Goal: Book appointment/travel/reservation

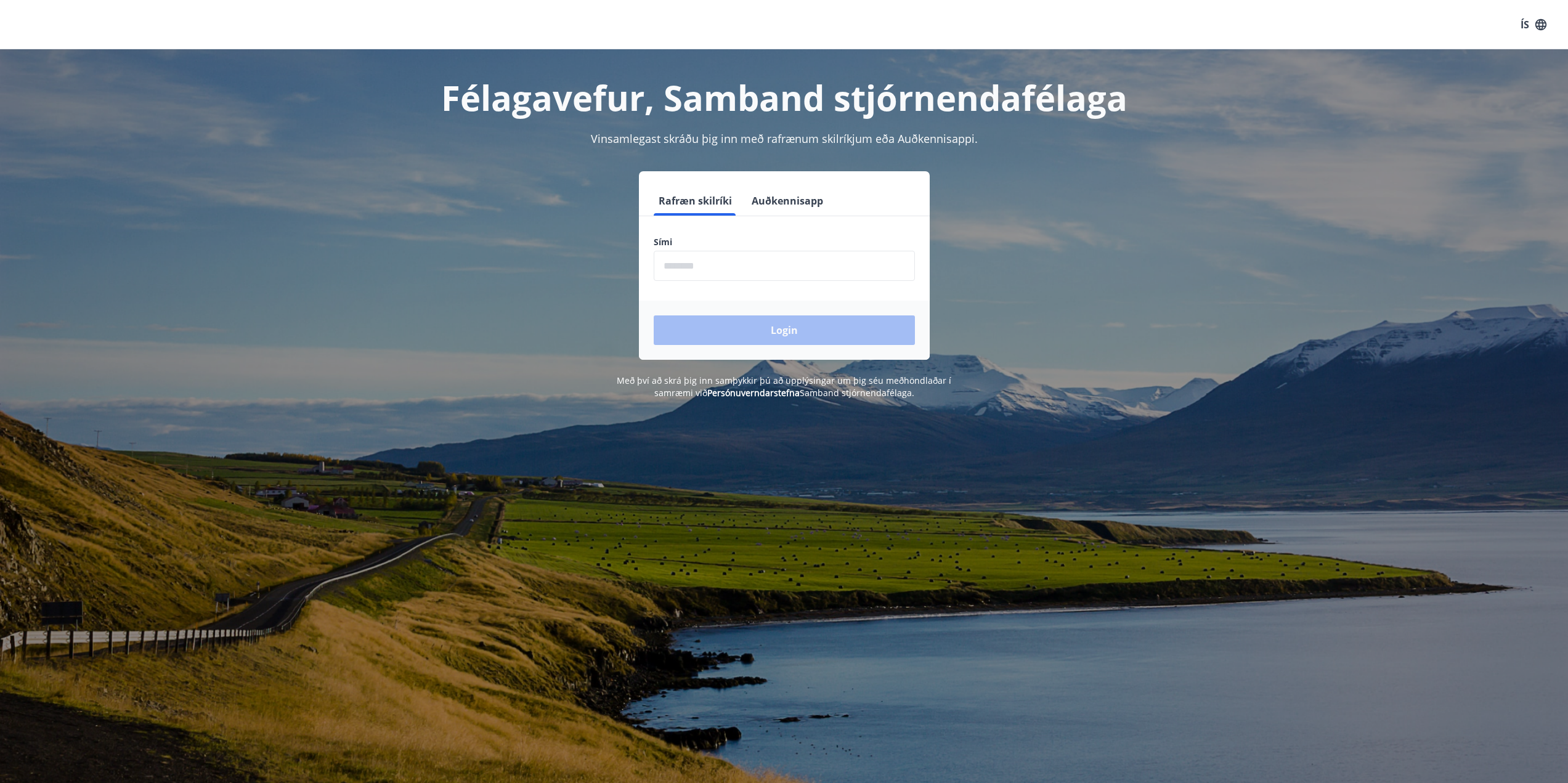
click at [714, 263] on input "phone" at bounding box center [784, 266] width 261 height 30
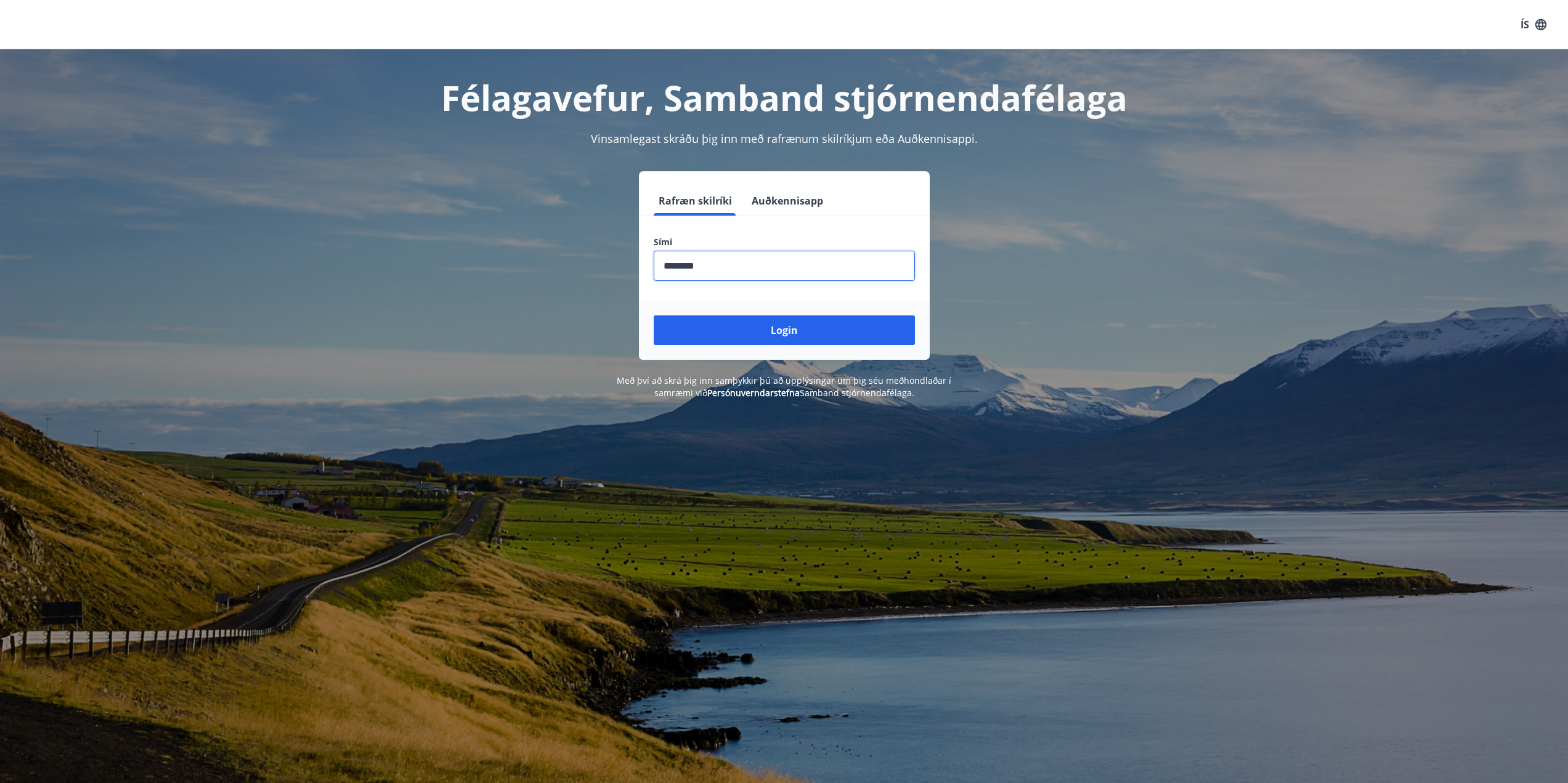
type input "********"
click at [653, 315] on button "Login" at bounding box center [784, 330] width 261 height 30
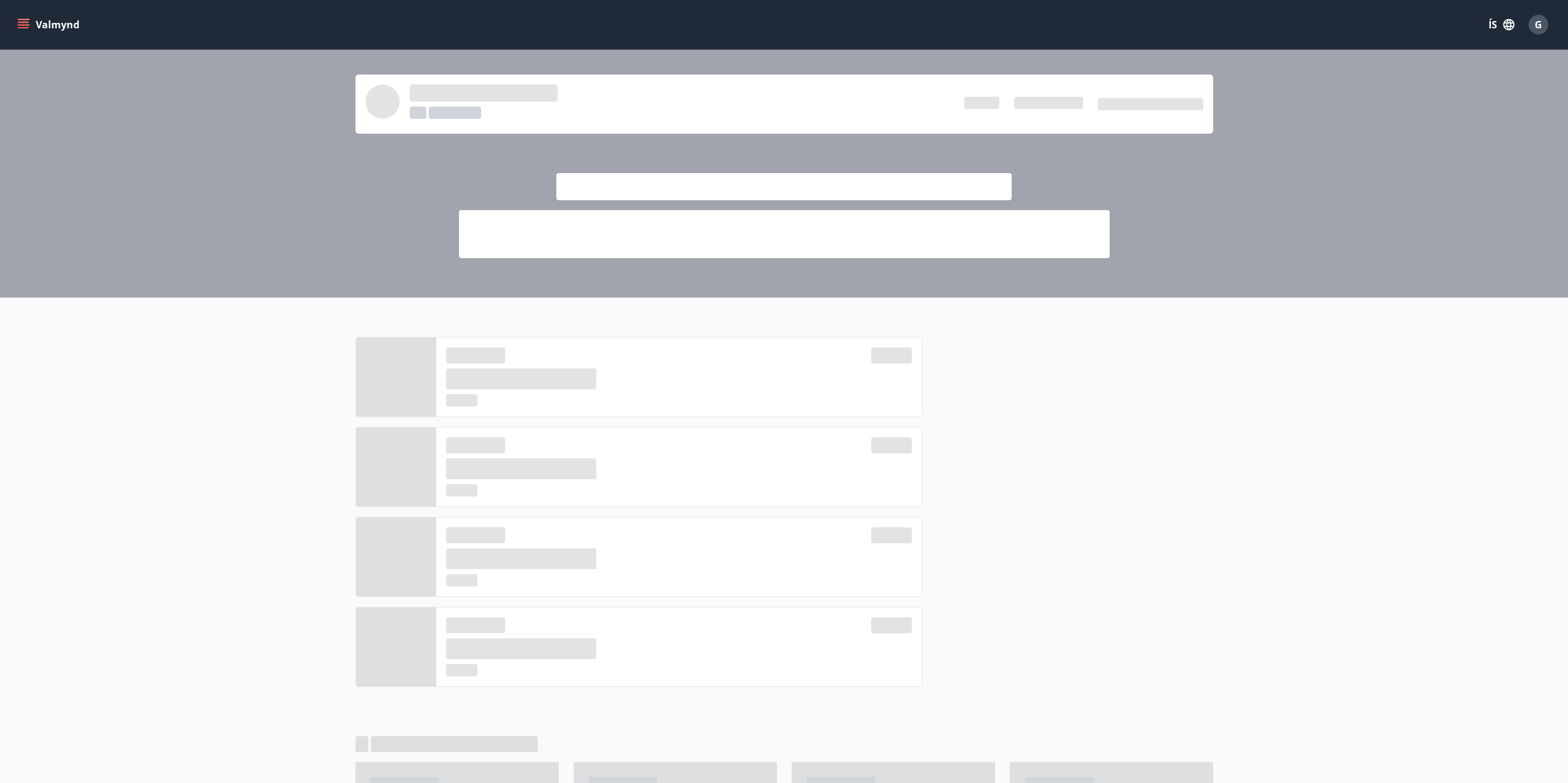
click at [29, 26] on icon "menu" at bounding box center [23, 25] width 12 height 12
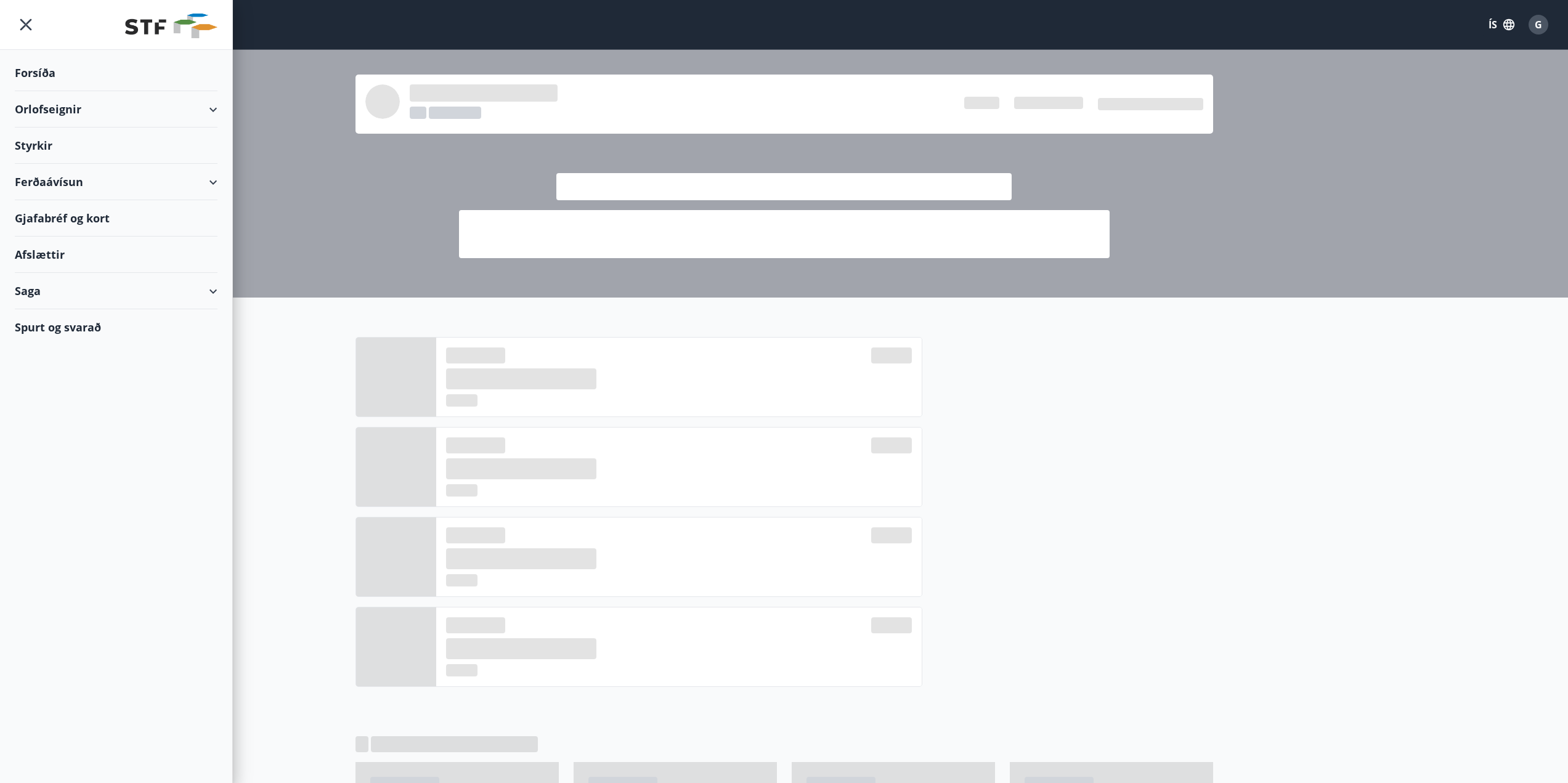
click at [67, 114] on div "Orlofseignir" at bounding box center [116, 109] width 203 height 36
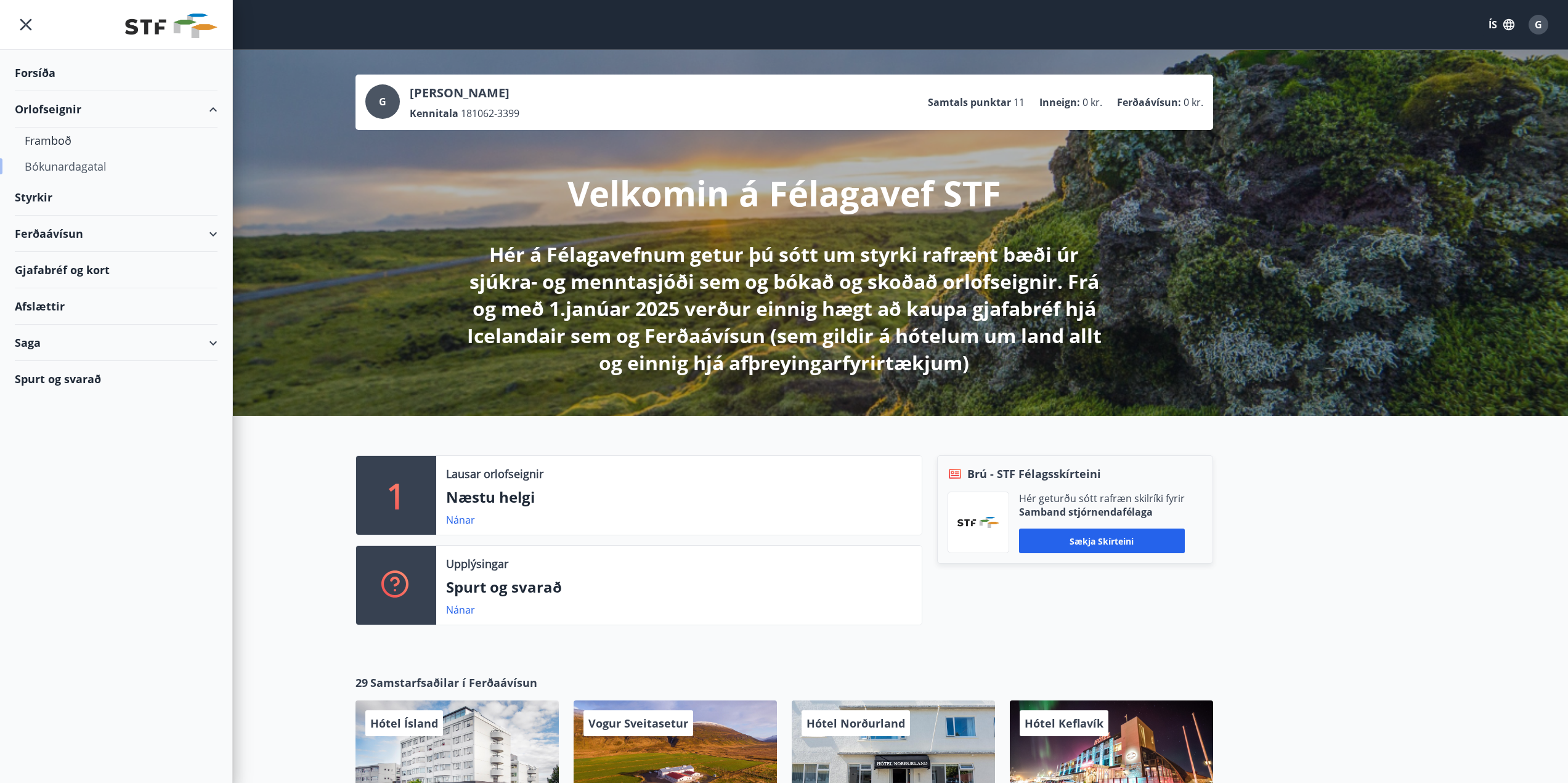
click at [62, 164] on div "Bókunardagatal" at bounding box center [116, 166] width 183 height 26
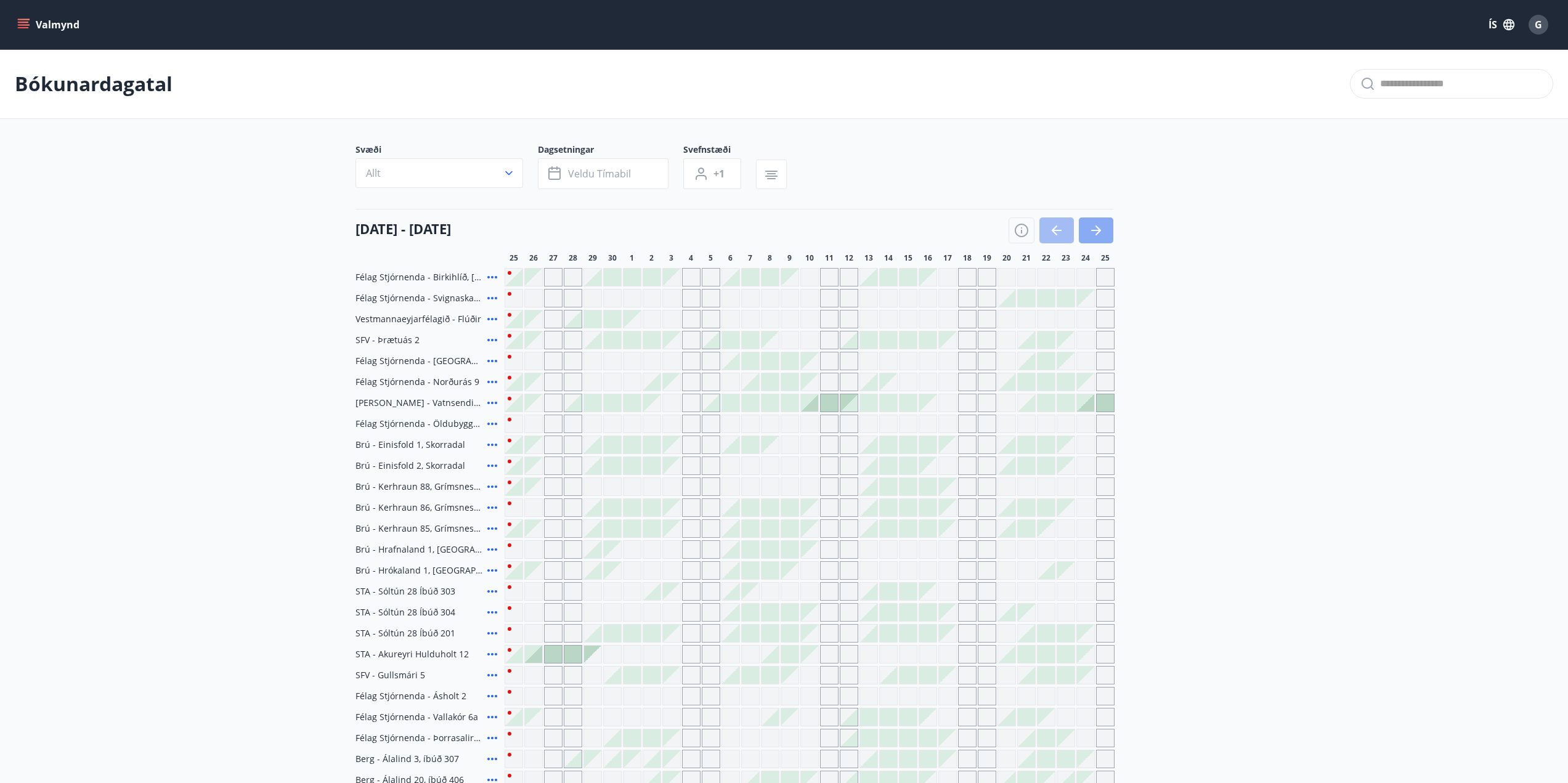
click at [1103, 231] on button "button" at bounding box center [1095, 230] width 34 height 26
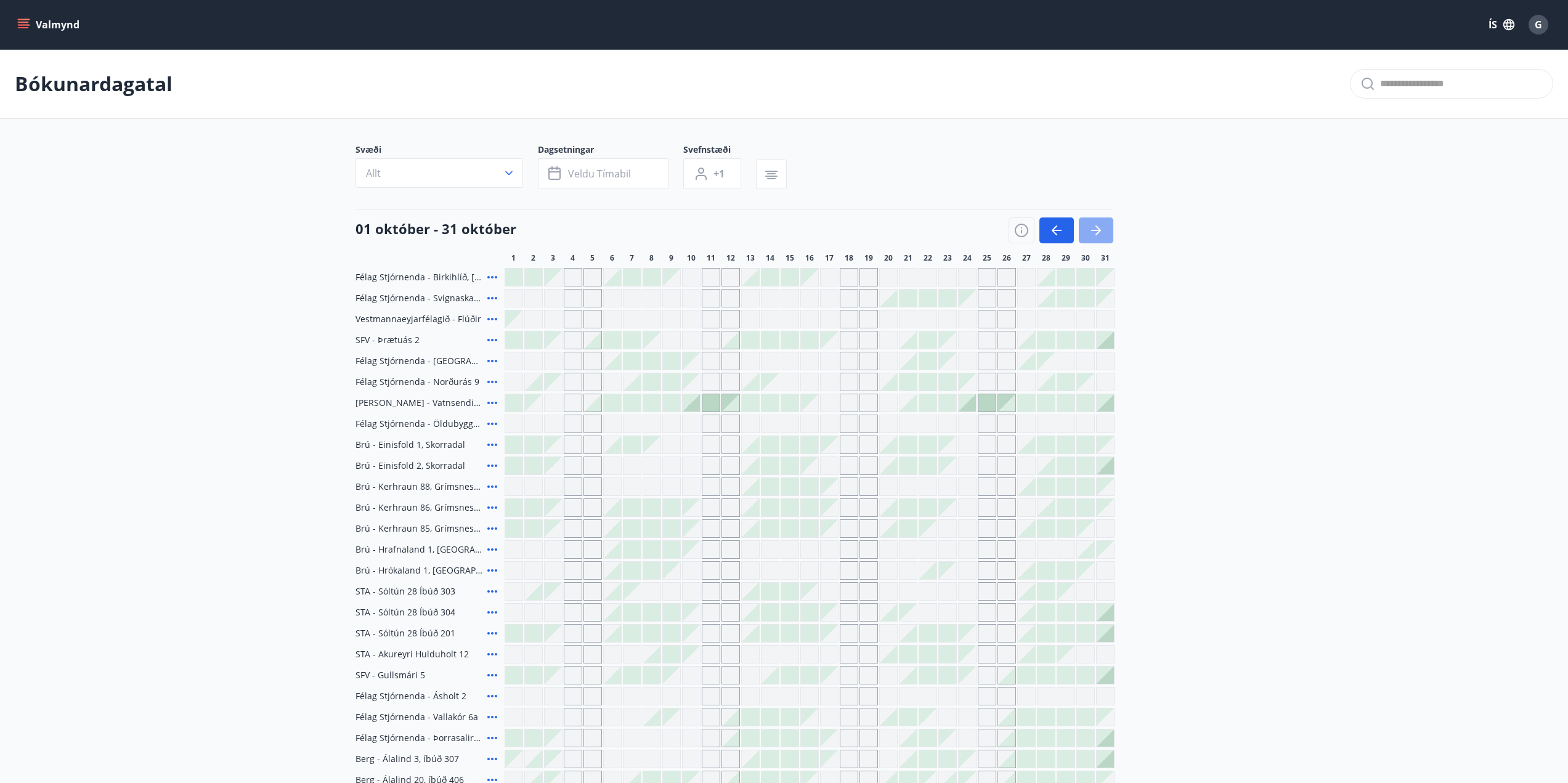
click at [1088, 235] on button "button" at bounding box center [1095, 230] width 34 height 26
click at [1098, 232] on icon "button" at bounding box center [1098, 230] width 5 height 10
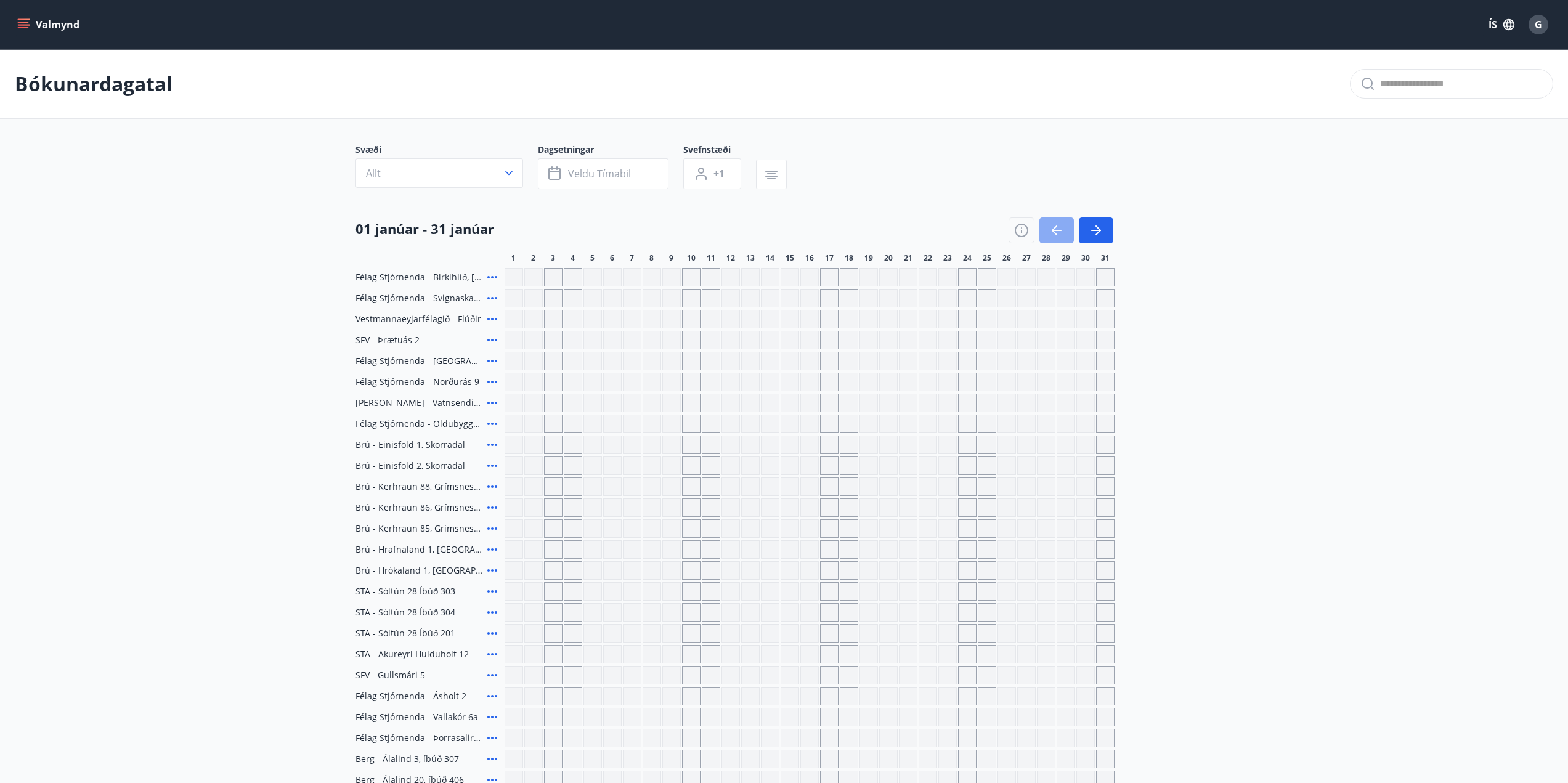
click at [1057, 231] on icon "button" at bounding box center [1057, 230] width 10 height 1
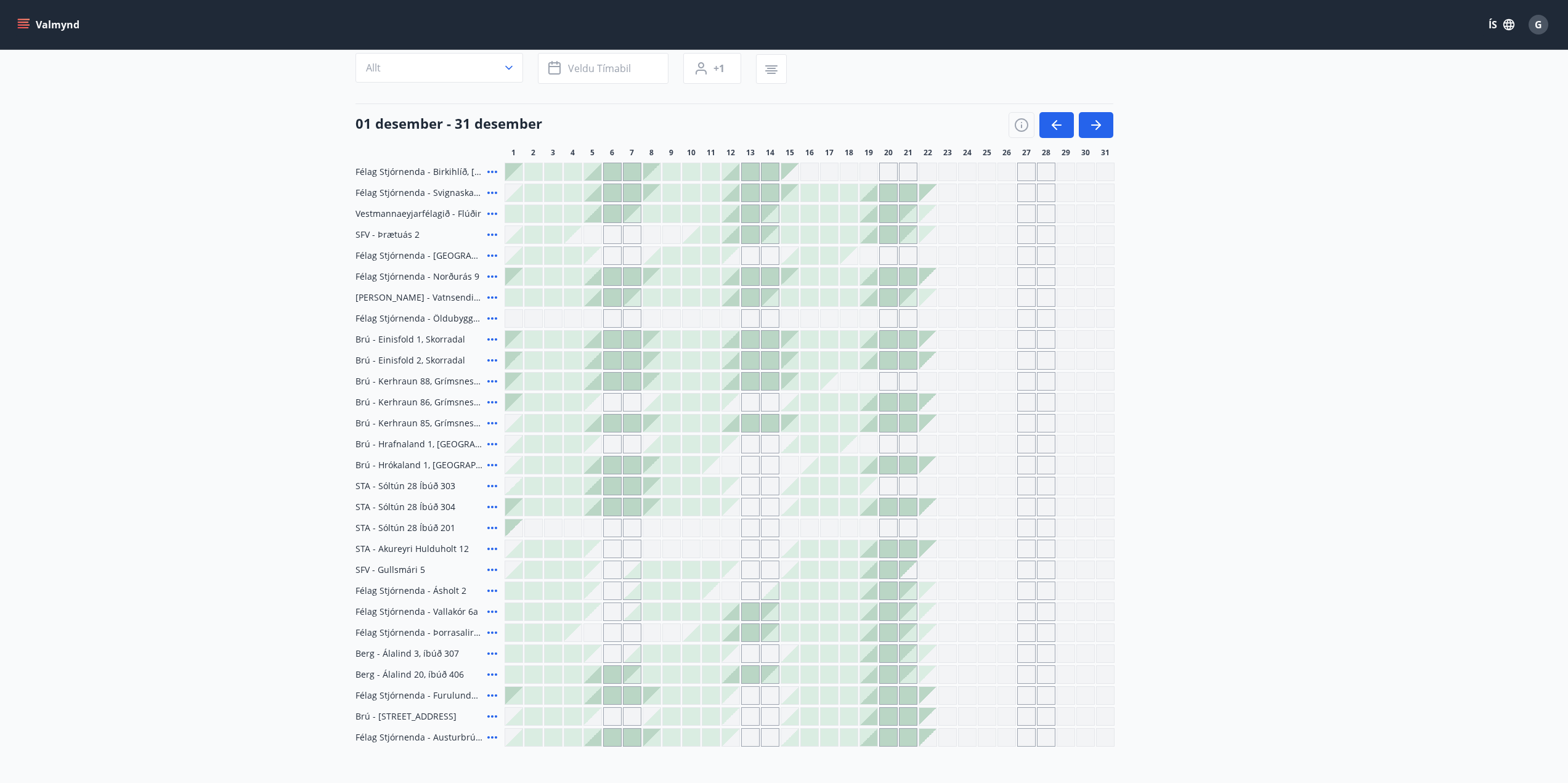
scroll to position [99, 0]
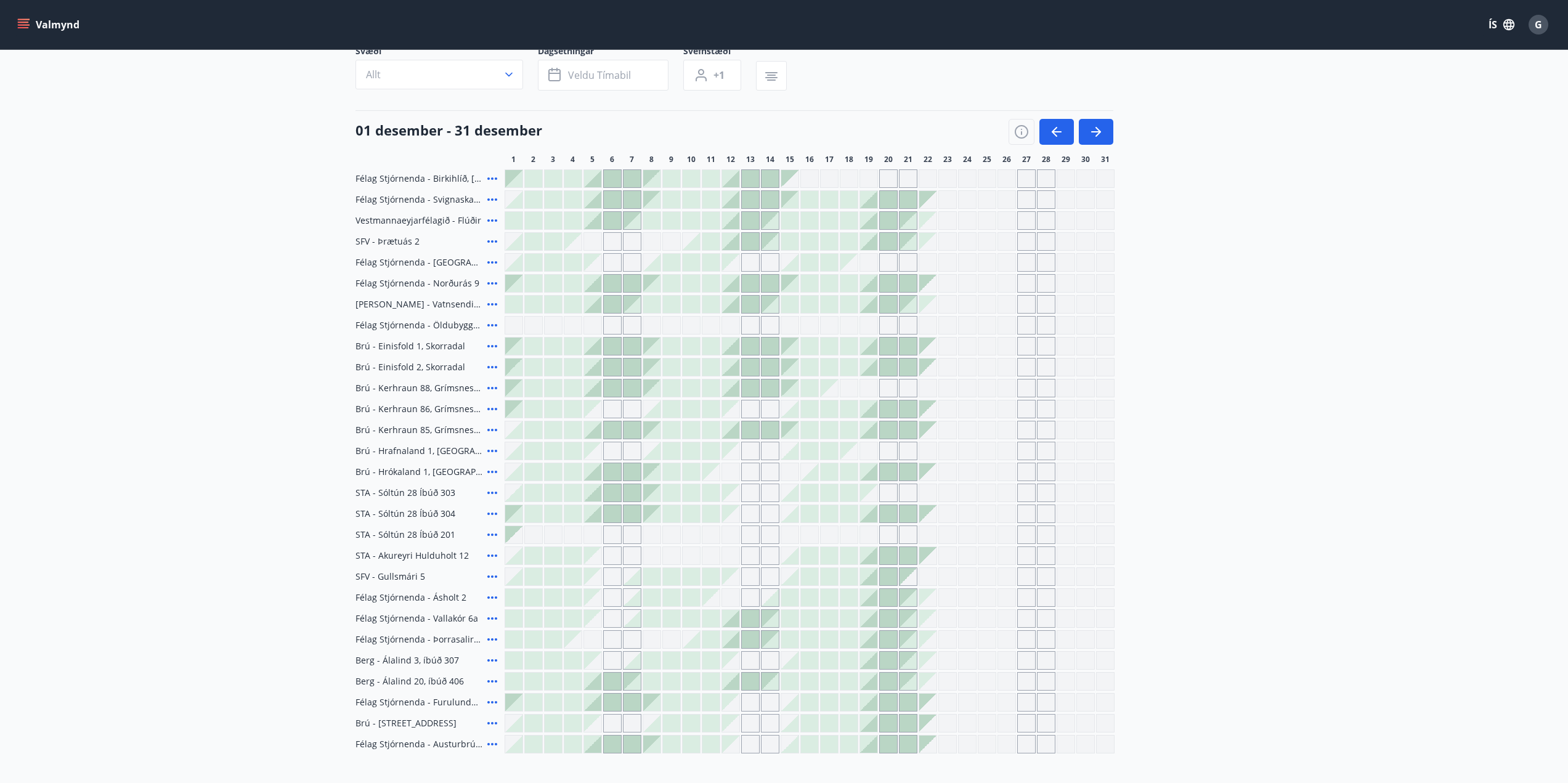
click at [440, 390] on span "Brú - Kerhraun 88, Grímsnesi (grænt hús)" at bounding box center [419, 388] width 127 height 12
click at [496, 387] on icon at bounding box center [492, 388] width 10 height 3
click at [495, 387] on icon at bounding box center [492, 388] width 10 height 3
click at [450, 388] on span "Brú - Kerhraun 88, Grímsnesi (grænt hús)" at bounding box center [419, 388] width 127 height 12
click at [519, 391] on div at bounding box center [514, 388] width 17 height 17
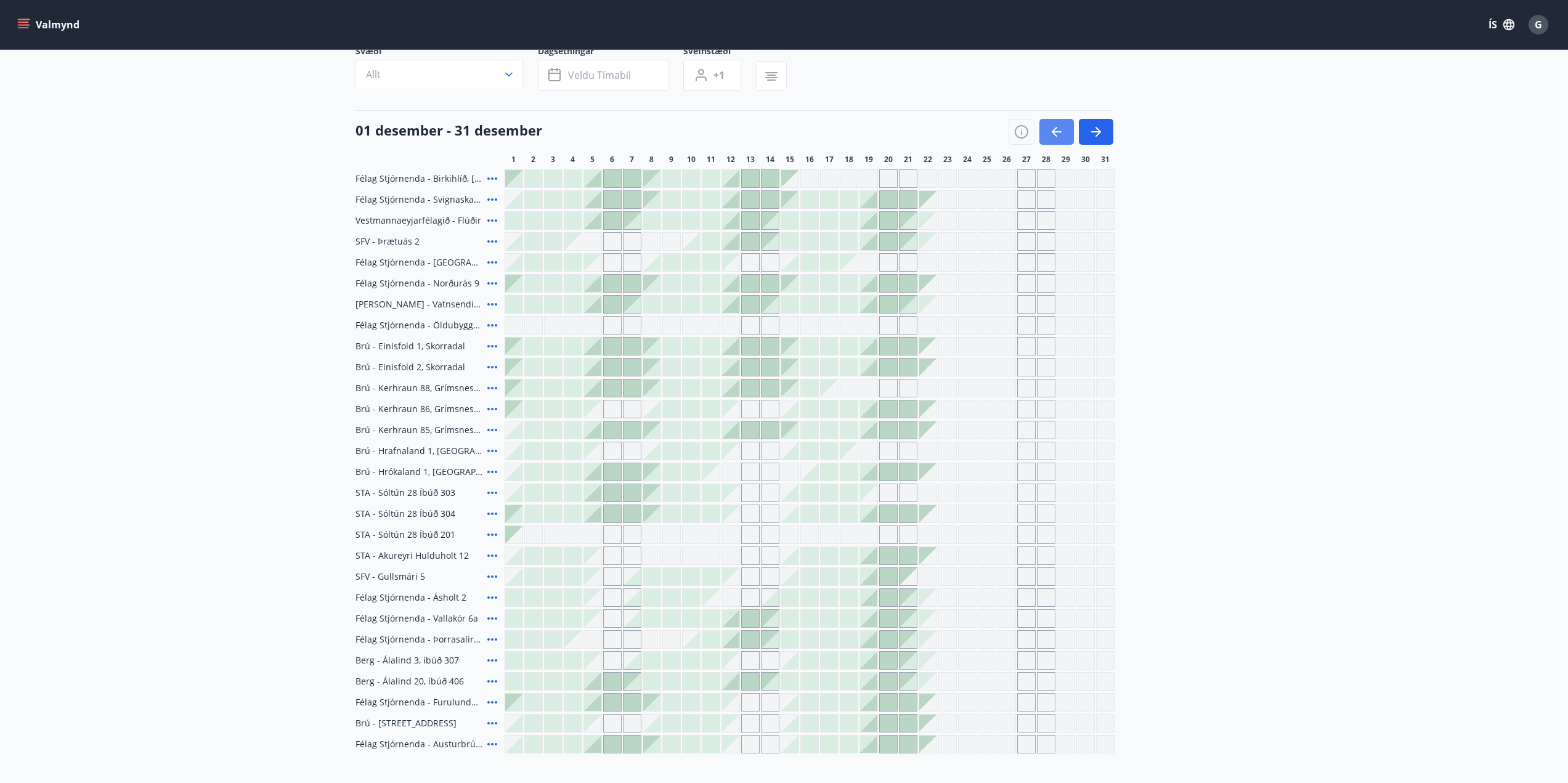
click at [519, 391] on div at bounding box center [514, 388] width 17 height 17
click at [510, 386] on div at bounding box center [514, 388] width 17 height 17
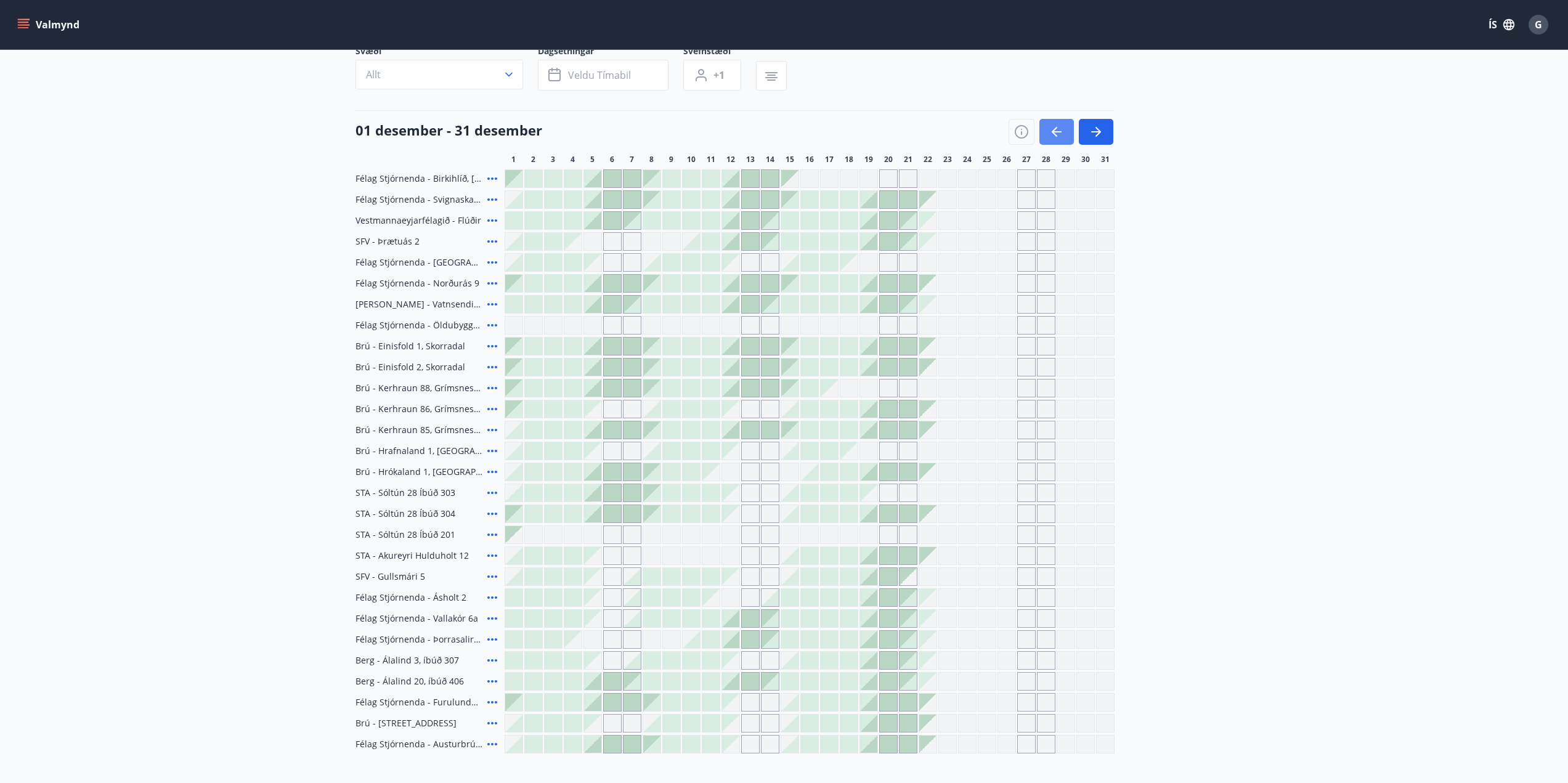
click at [510, 386] on div at bounding box center [514, 388] width 17 height 17
click at [611, 177] on div at bounding box center [612, 179] width 17 height 17
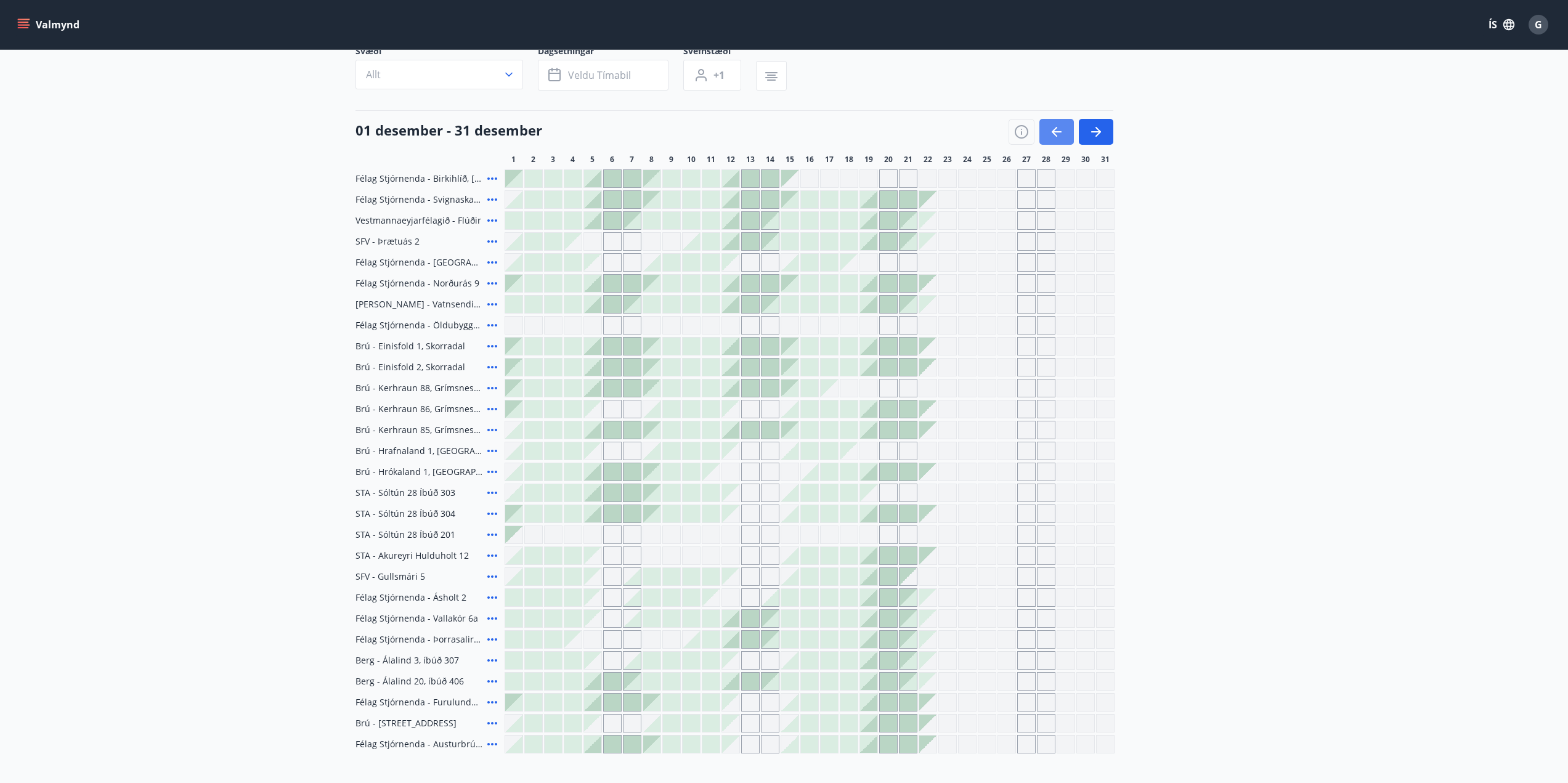
click at [555, 174] on div at bounding box center [553, 179] width 17 height 17
click at [766, 178] on div at bounding box center [770, 179] width 17 height 17
click at [27, 21] on icon "menu" at bounding box center [23, 25] width 12 height 12
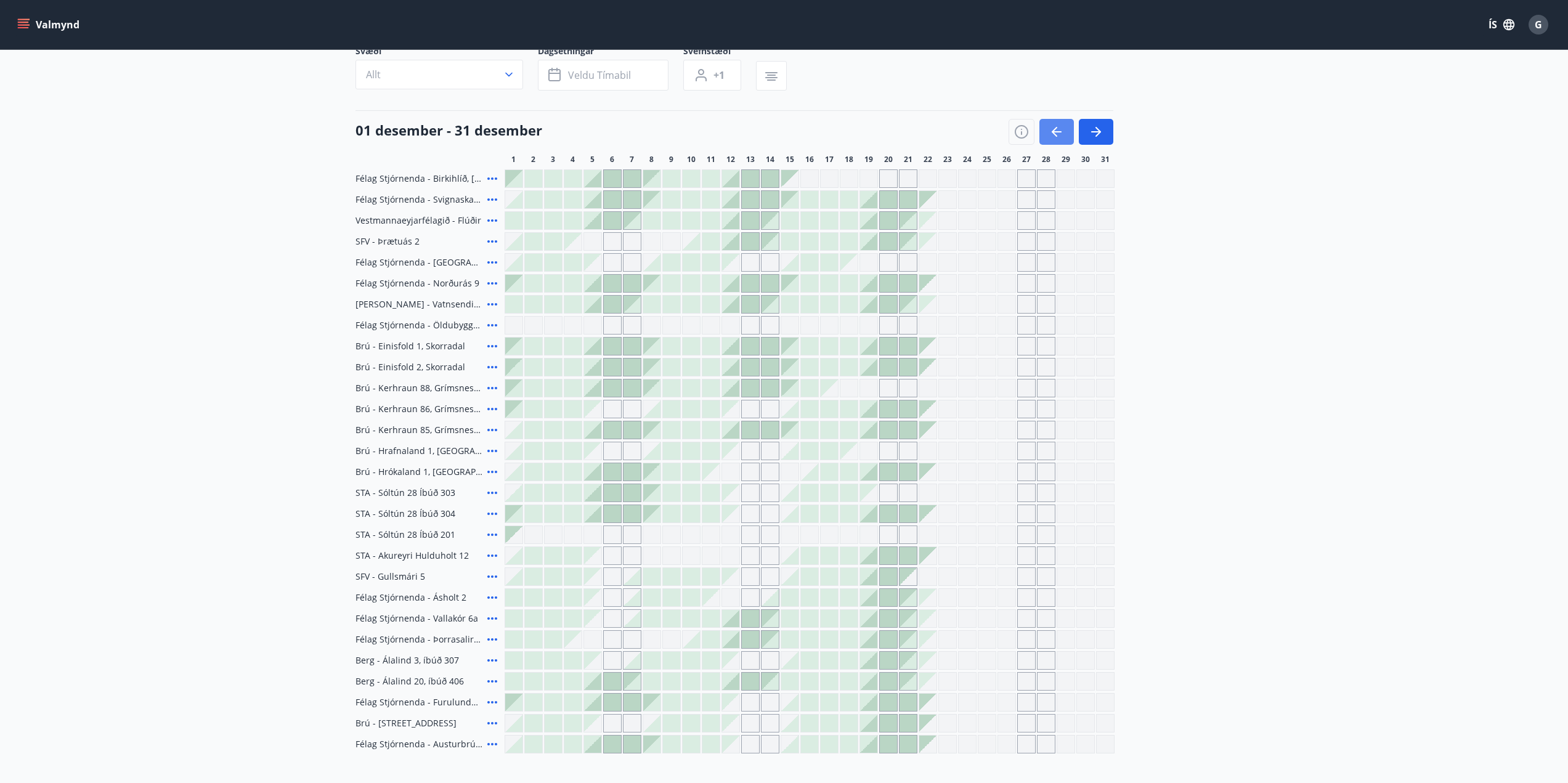
click at [1047, 145] on button "button" at bounding box center [1056, 132] width 34 height 26
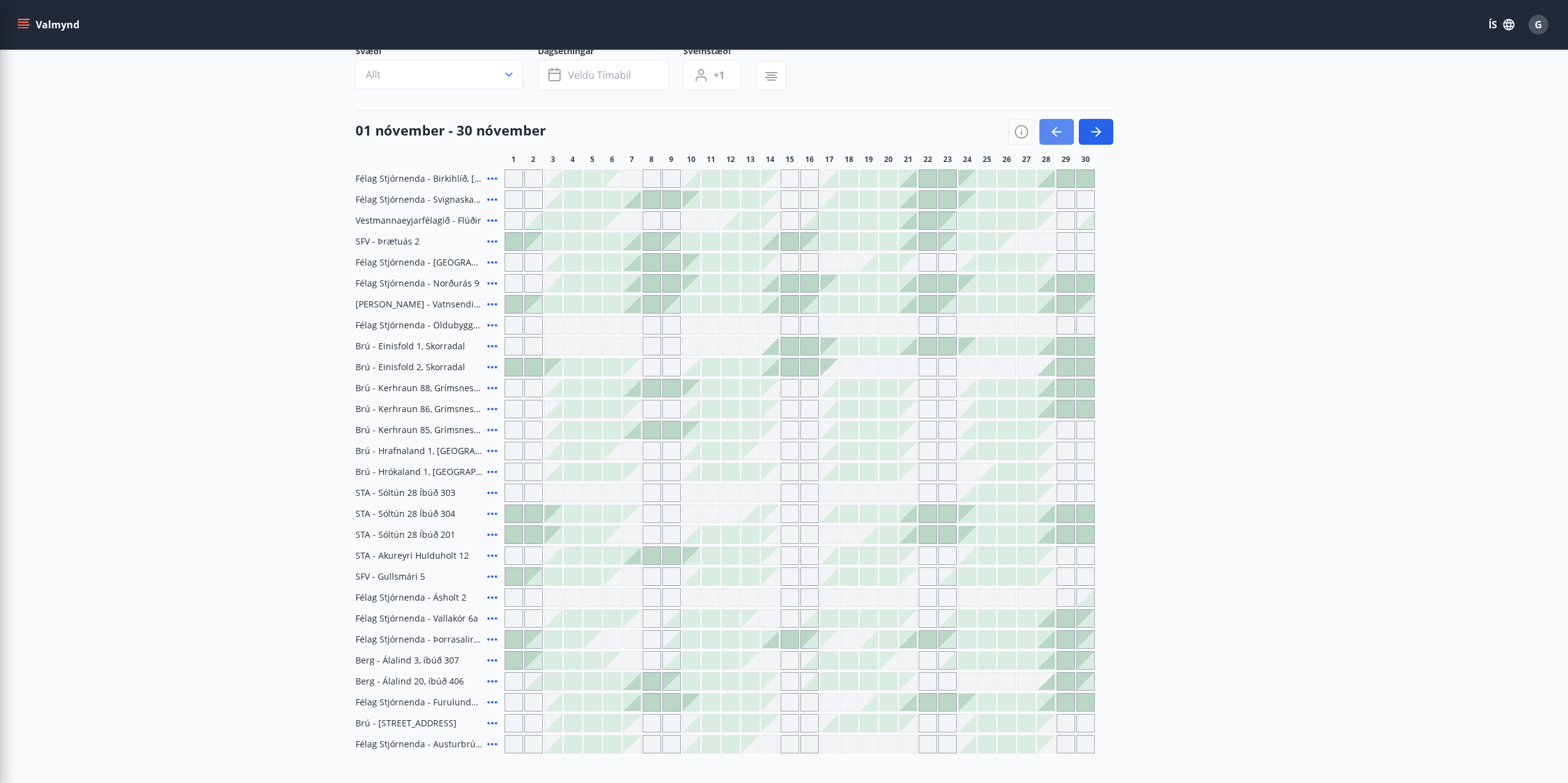
click at [1061, 133] on icon "button" at bounding box center [1057, 131] width 10 height 1
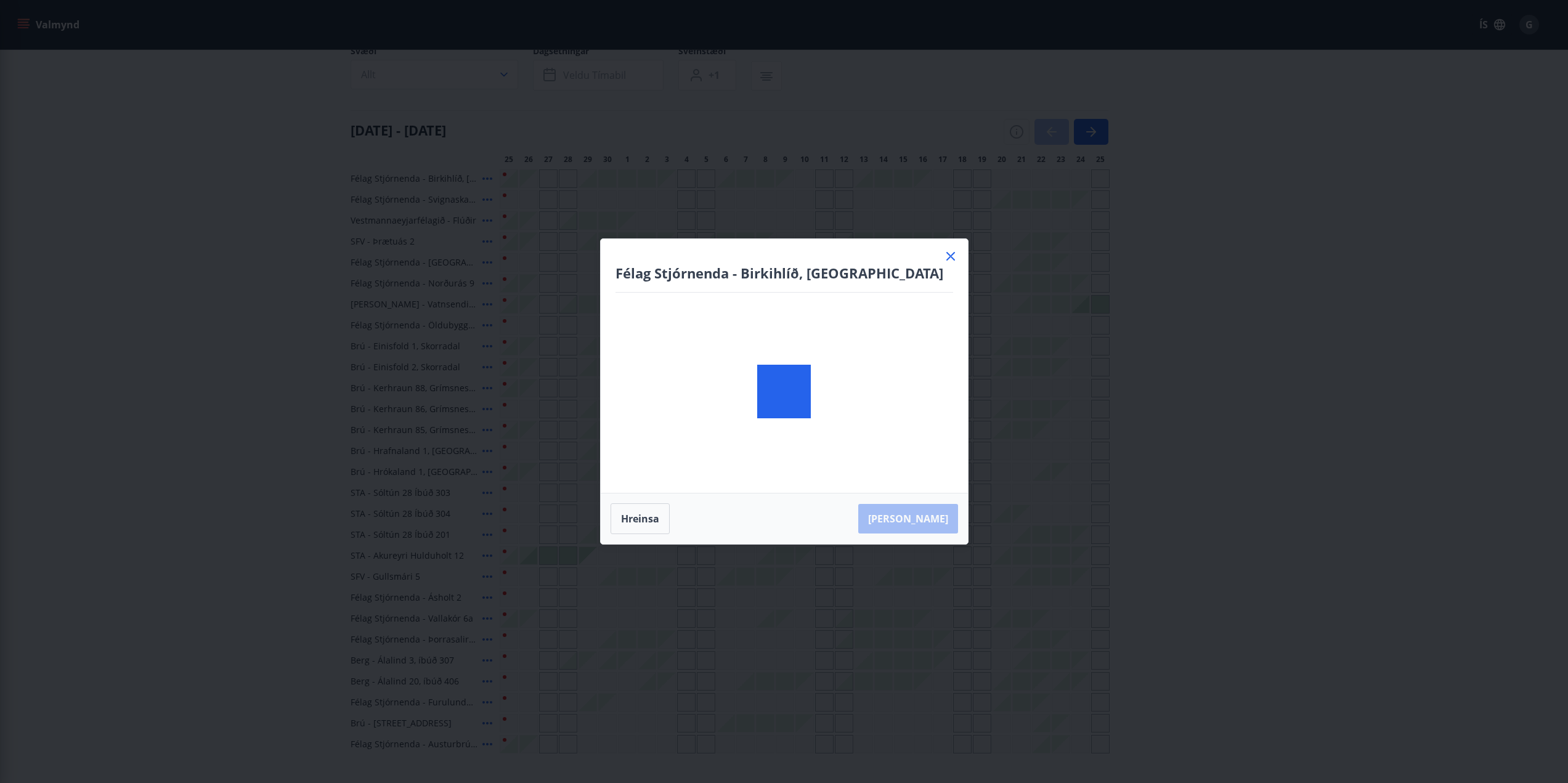
scroll to position [0, 0]
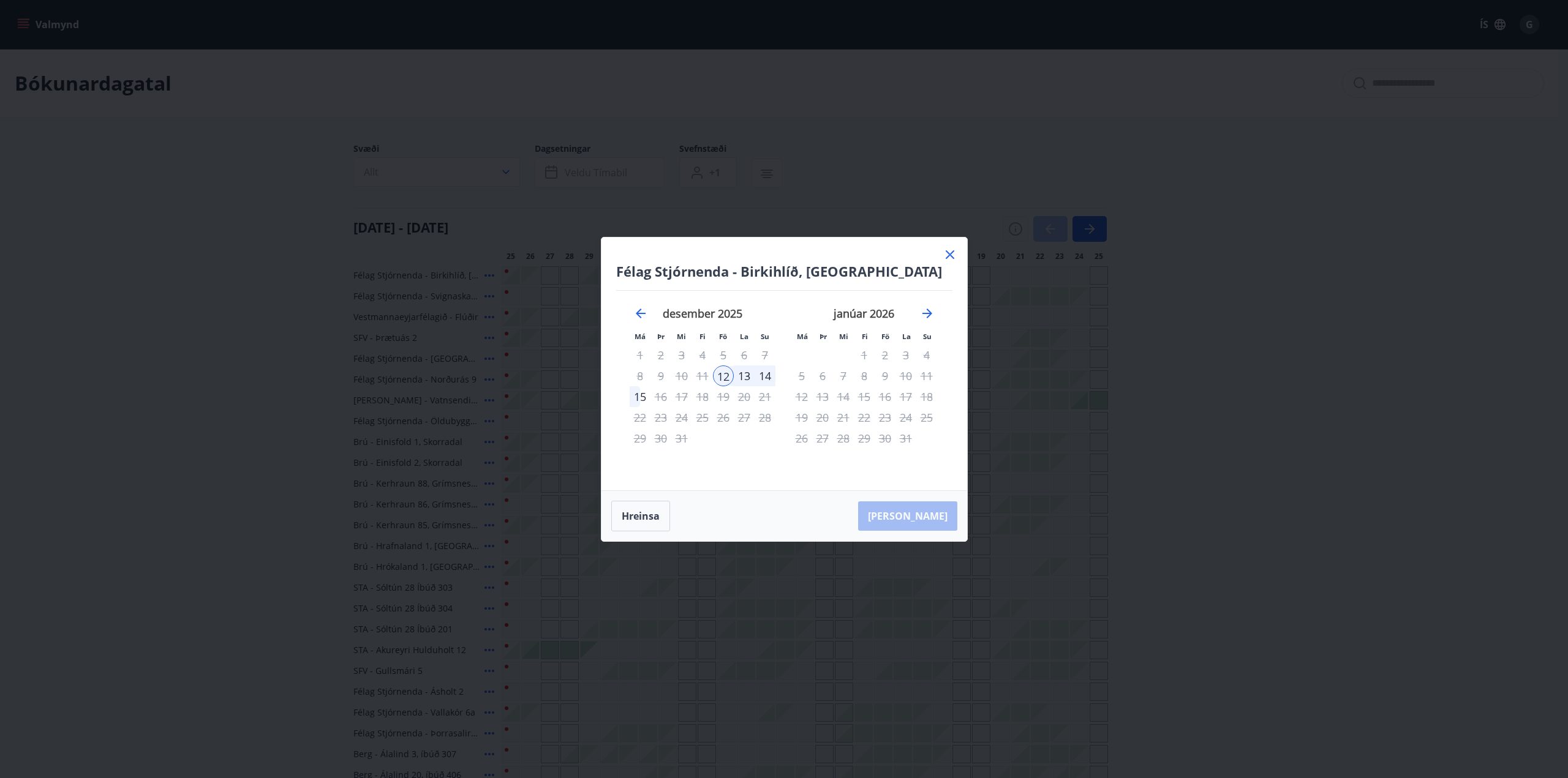
click at [954, 260] on icon at bounding box center [950, 255] width 14 height 14
click at [950, 254] on div "17" at bounding box center [942, 257] width 19 height 10
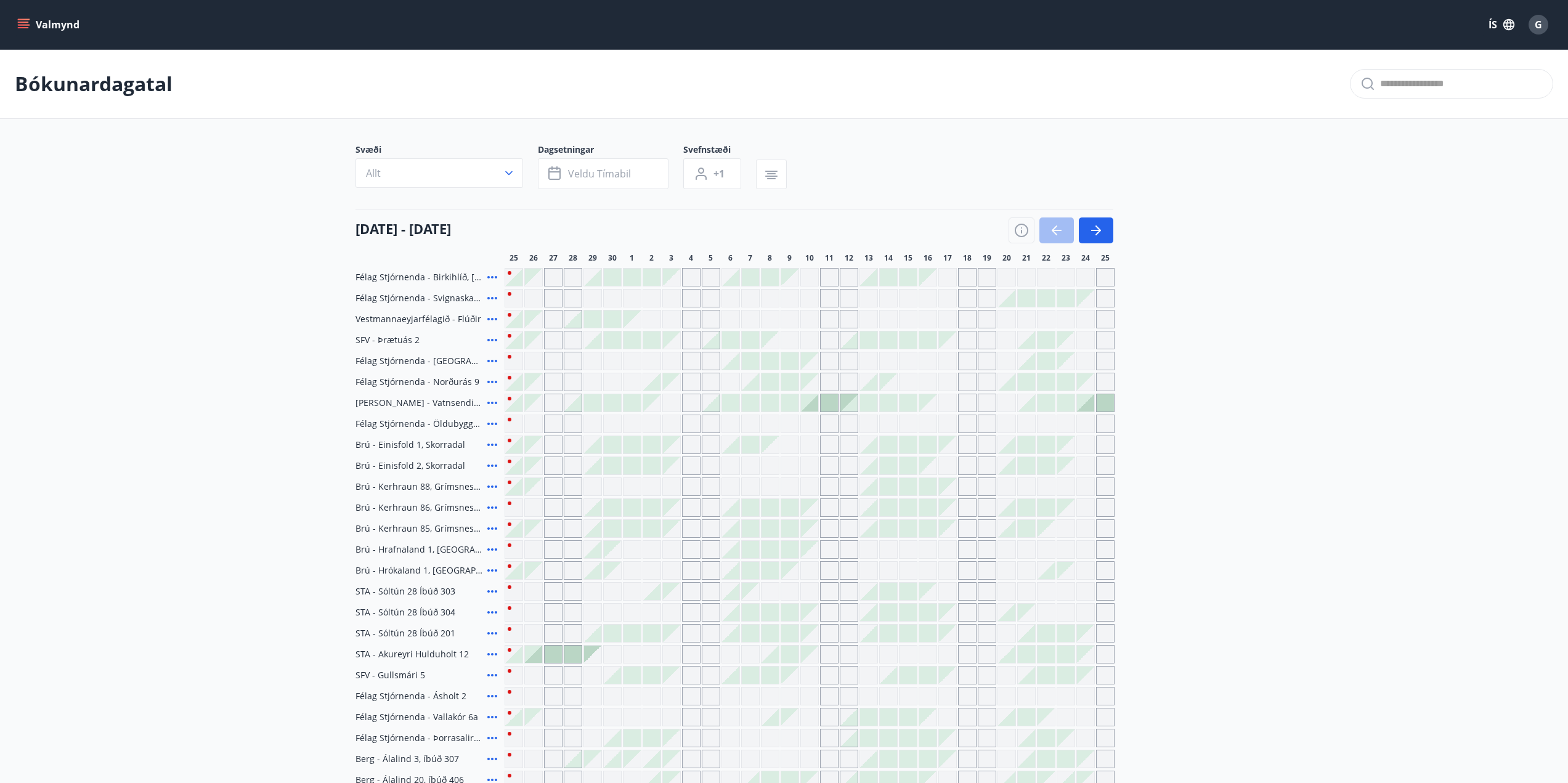
click at [955, 255] on div "17" at bounding box center [947, 259] width 19 height 10
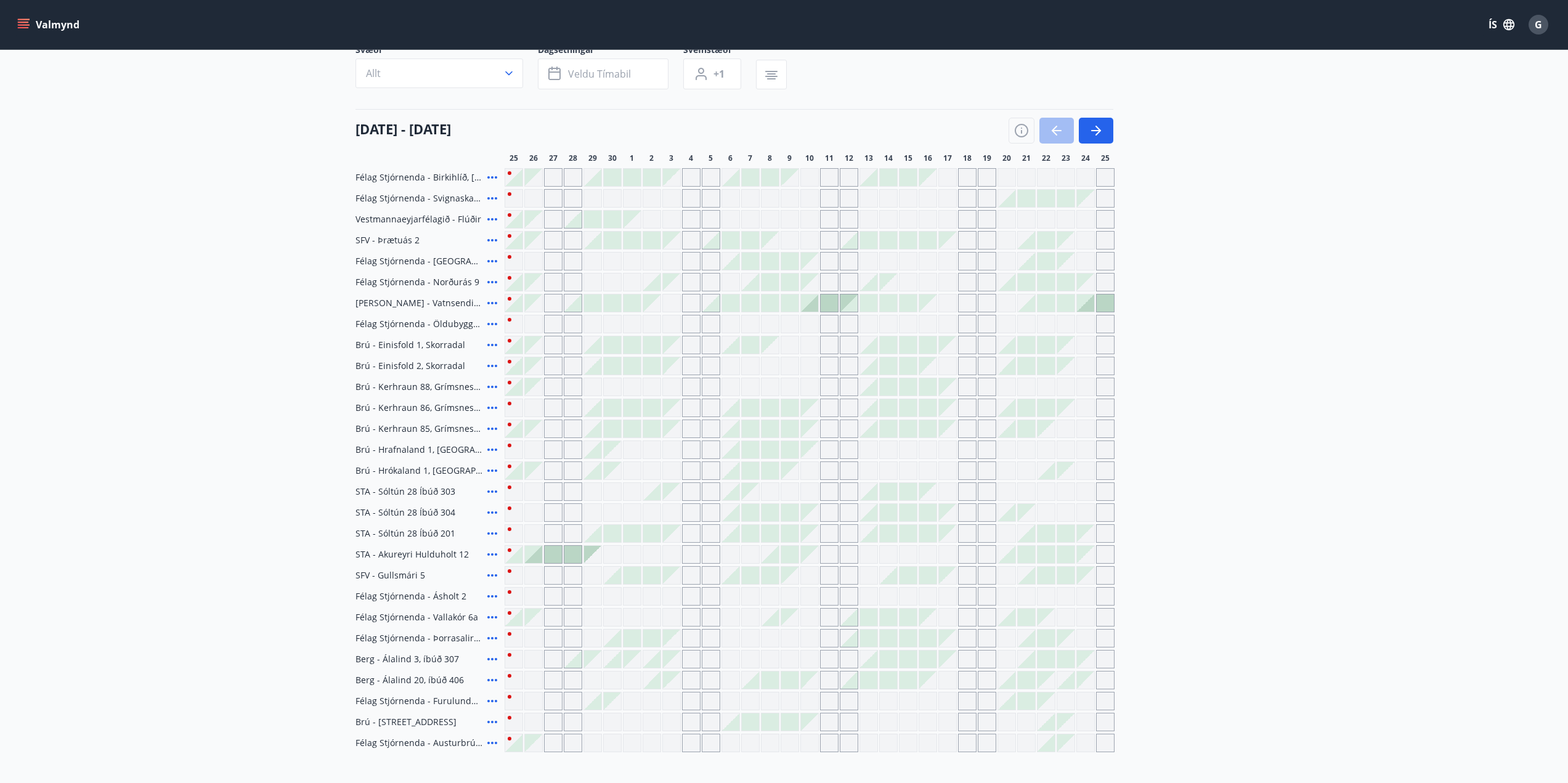
scroll to position [99, 0]
click at [595, 383] on div "Gráir dagar eru ekki bókanlegir" at bounding box center [593, 388] width 19 height 19
click at [522, 391] on div at bounding box center [514, 388] width 17 height 17
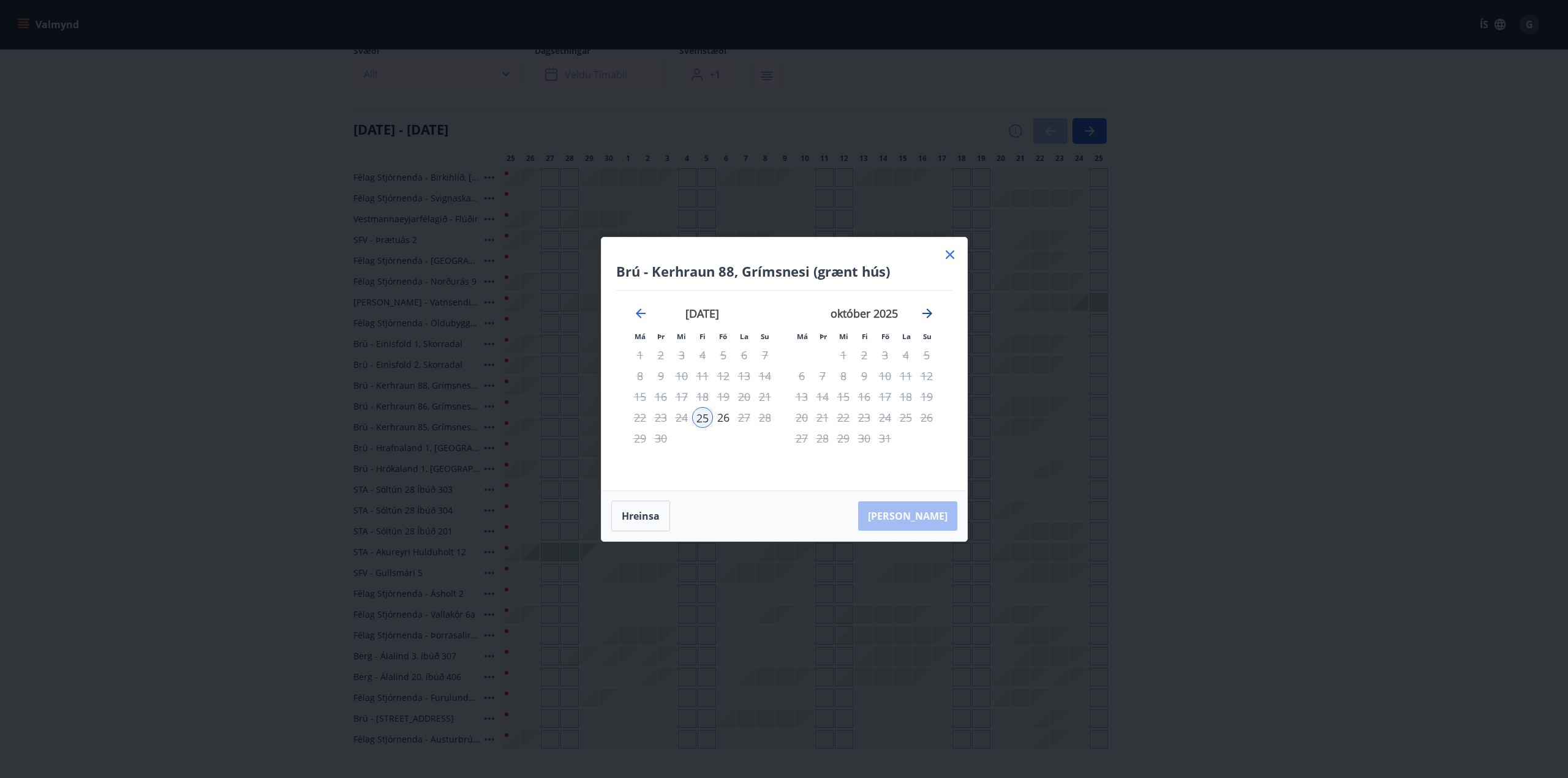
click at [928, 313] on icon "Move forward to switch to the next month." at bounding box center [928, 314] width 10 height 10
click at [949, 255] on icon at bounding box center [951, 255] width 9 height 9
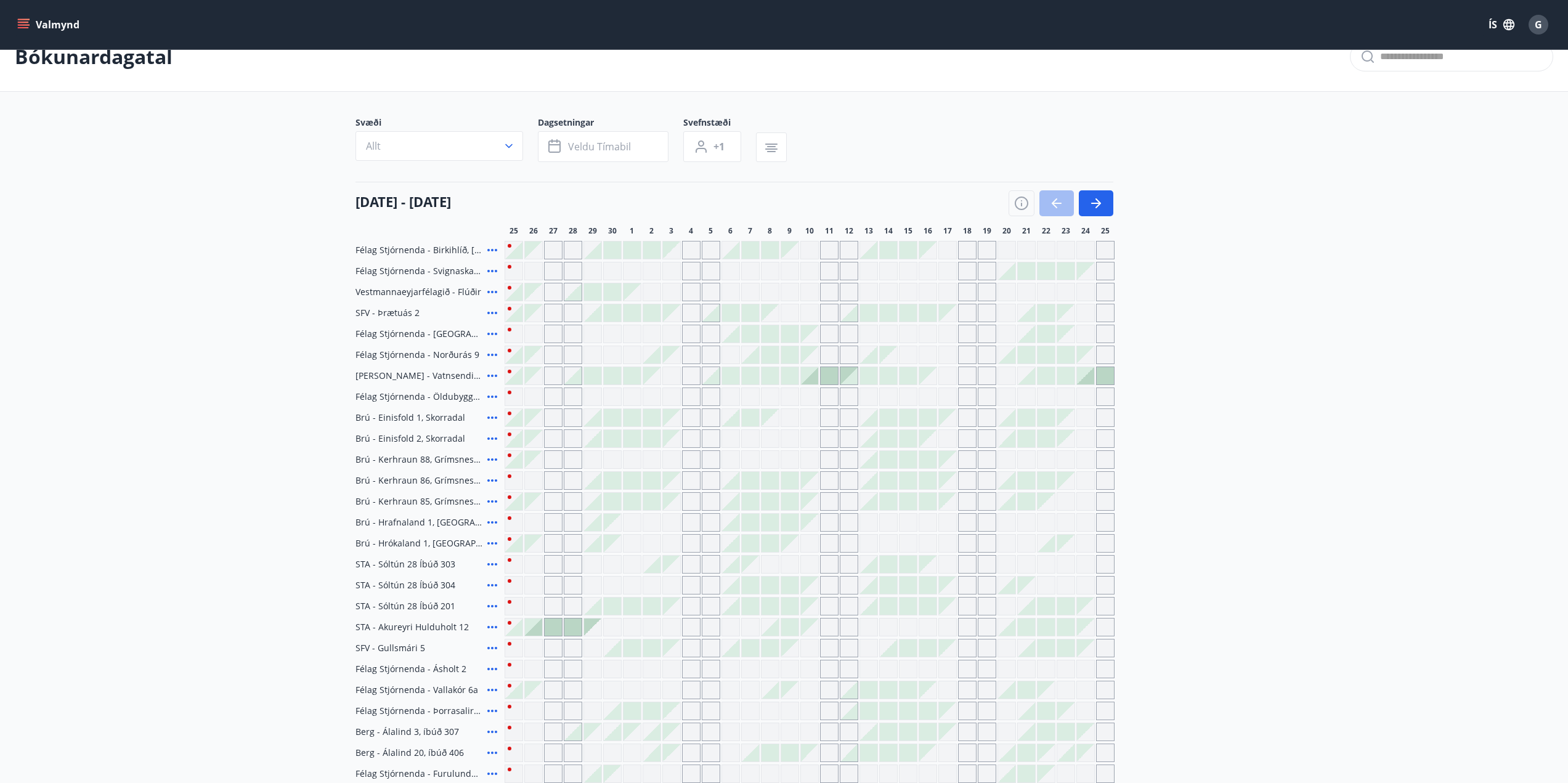
scroll to position [0, 0]
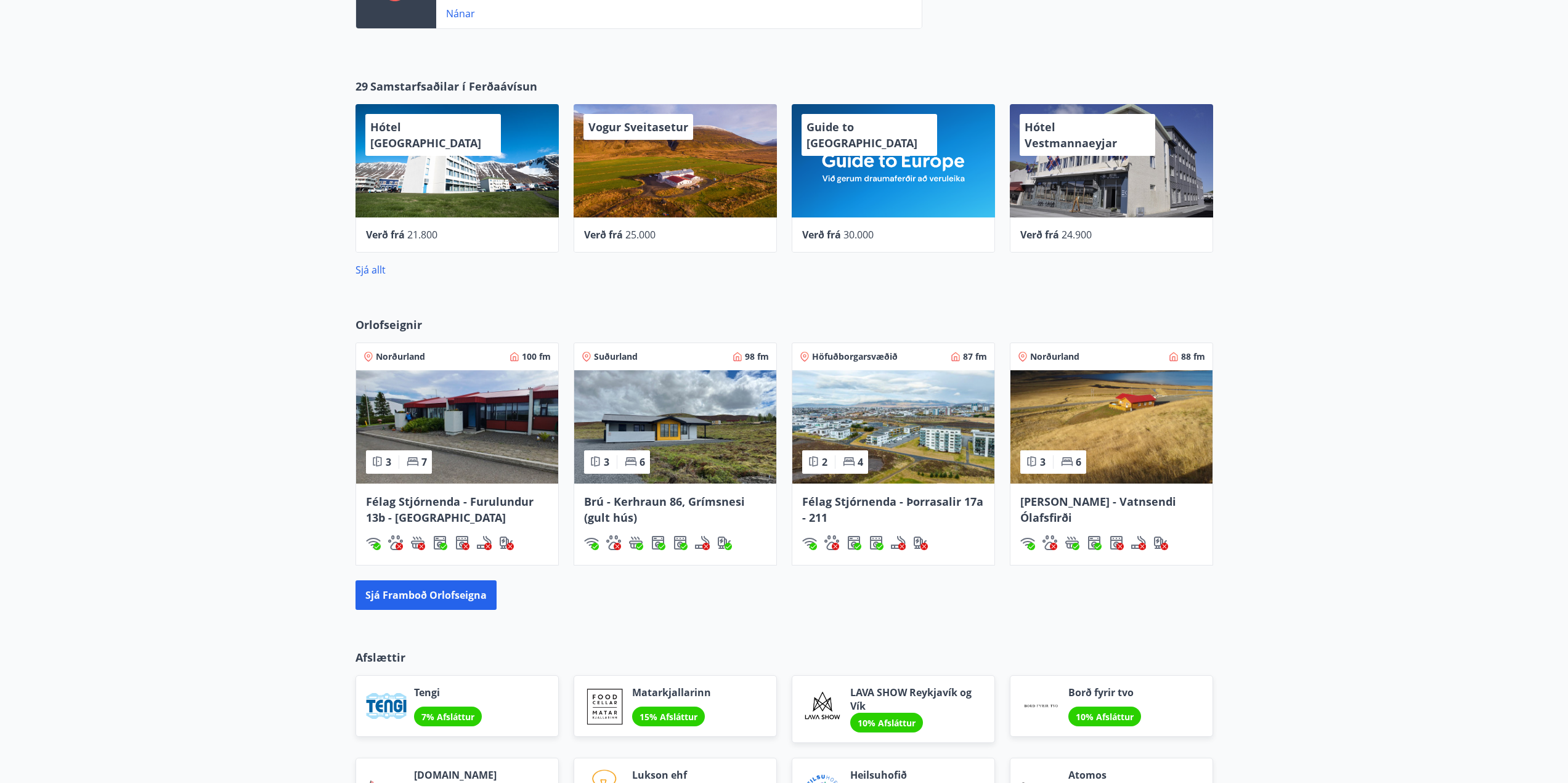
scroll to position [678, 0]
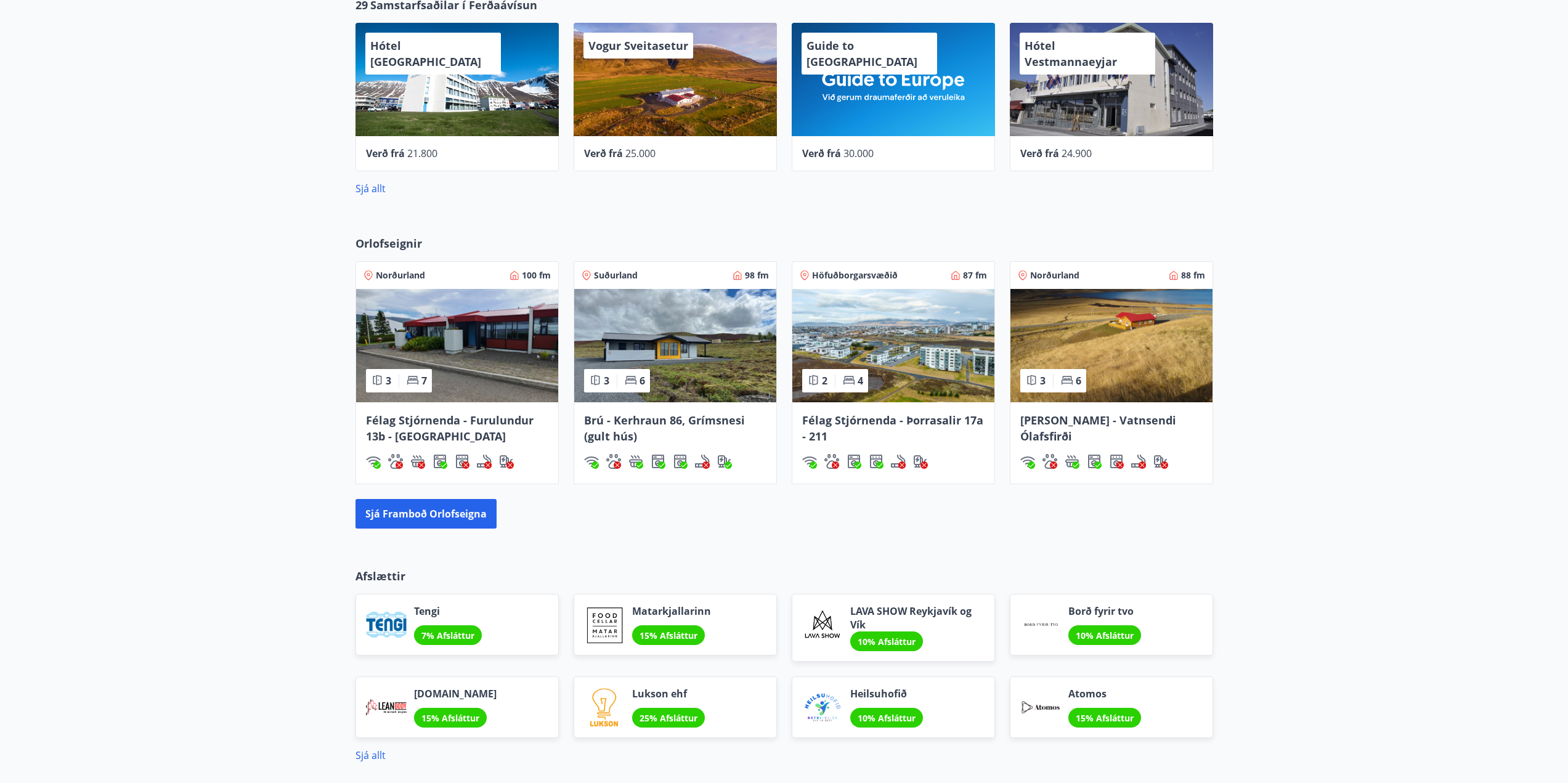
click at [683, 421] on span "Brú - Kerhraun 86, Grímsnesi (gult hús)" at bounding box center [665, 428] width 161 height 31
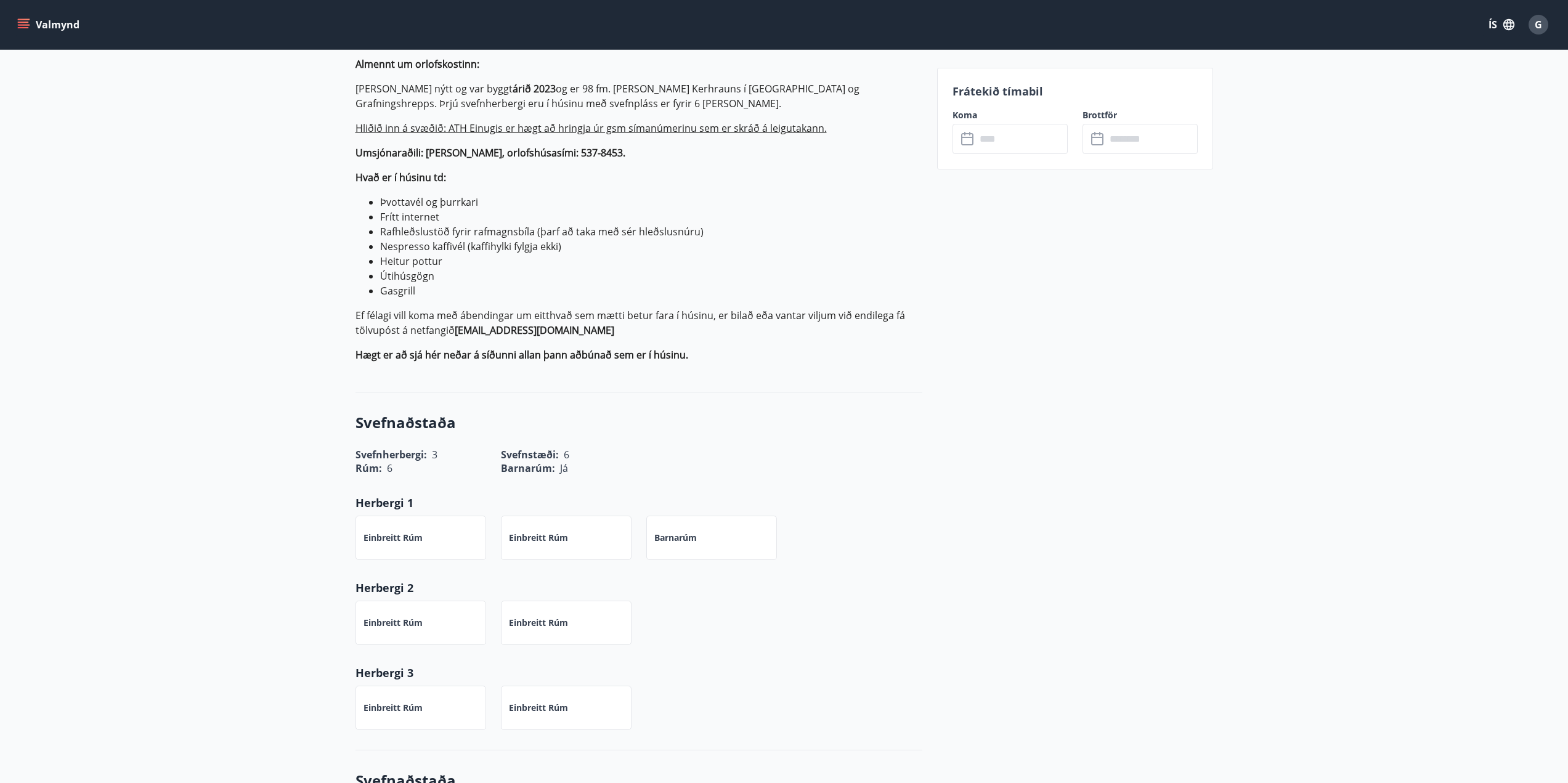
scroll to position [431, 0]
